Goal: Find specific page/section: Find specific page/section

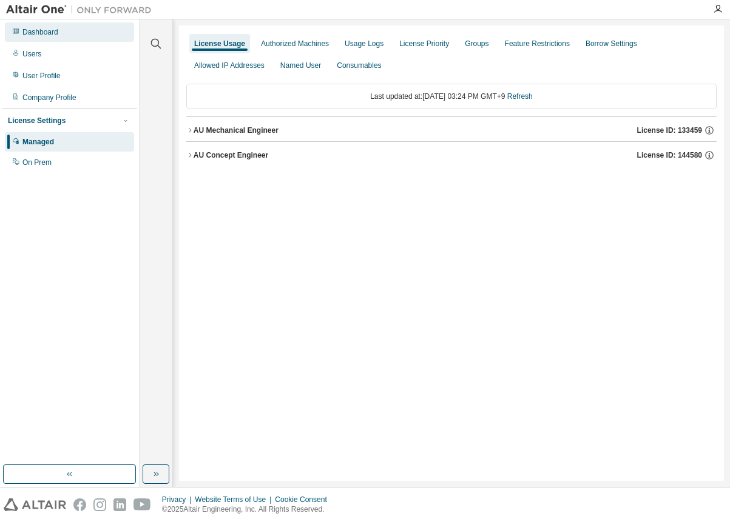
click at [49, 32] on div "Dashboard" at bounding box center [40, 32] width 36 height 10
